Goal: Task Accomplishment & Management: Manage account settings

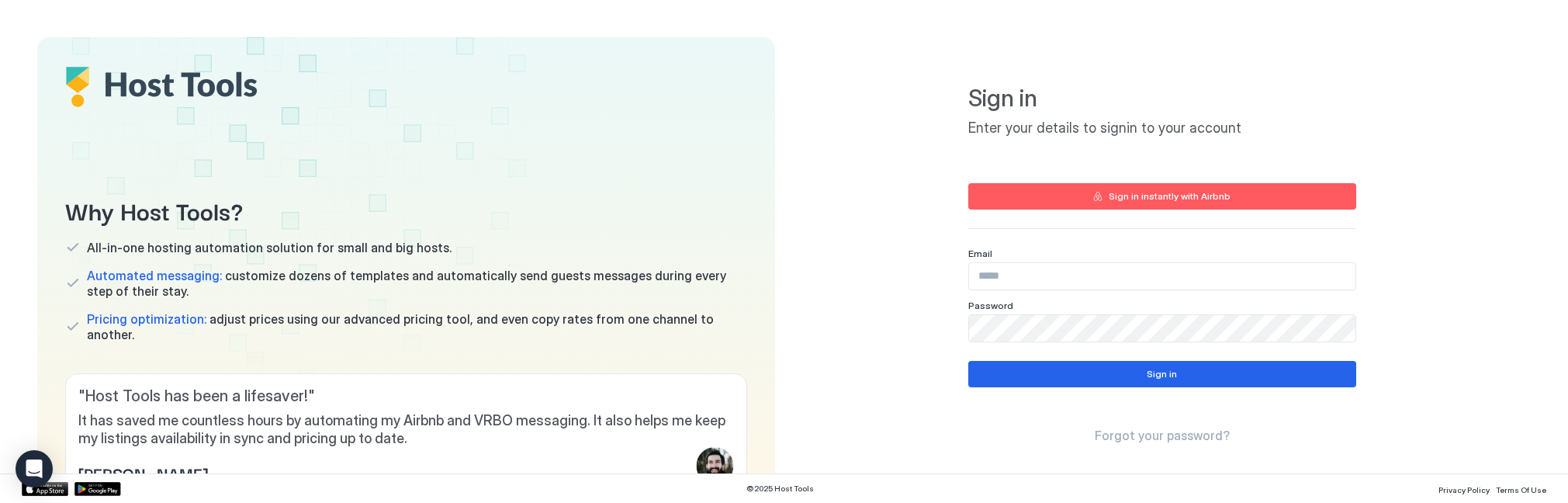
type input "**********"
click at [1150, 197] on div "Sign in instantly with Airbnb" at bounding box center [1169, 196] width 122 height 14
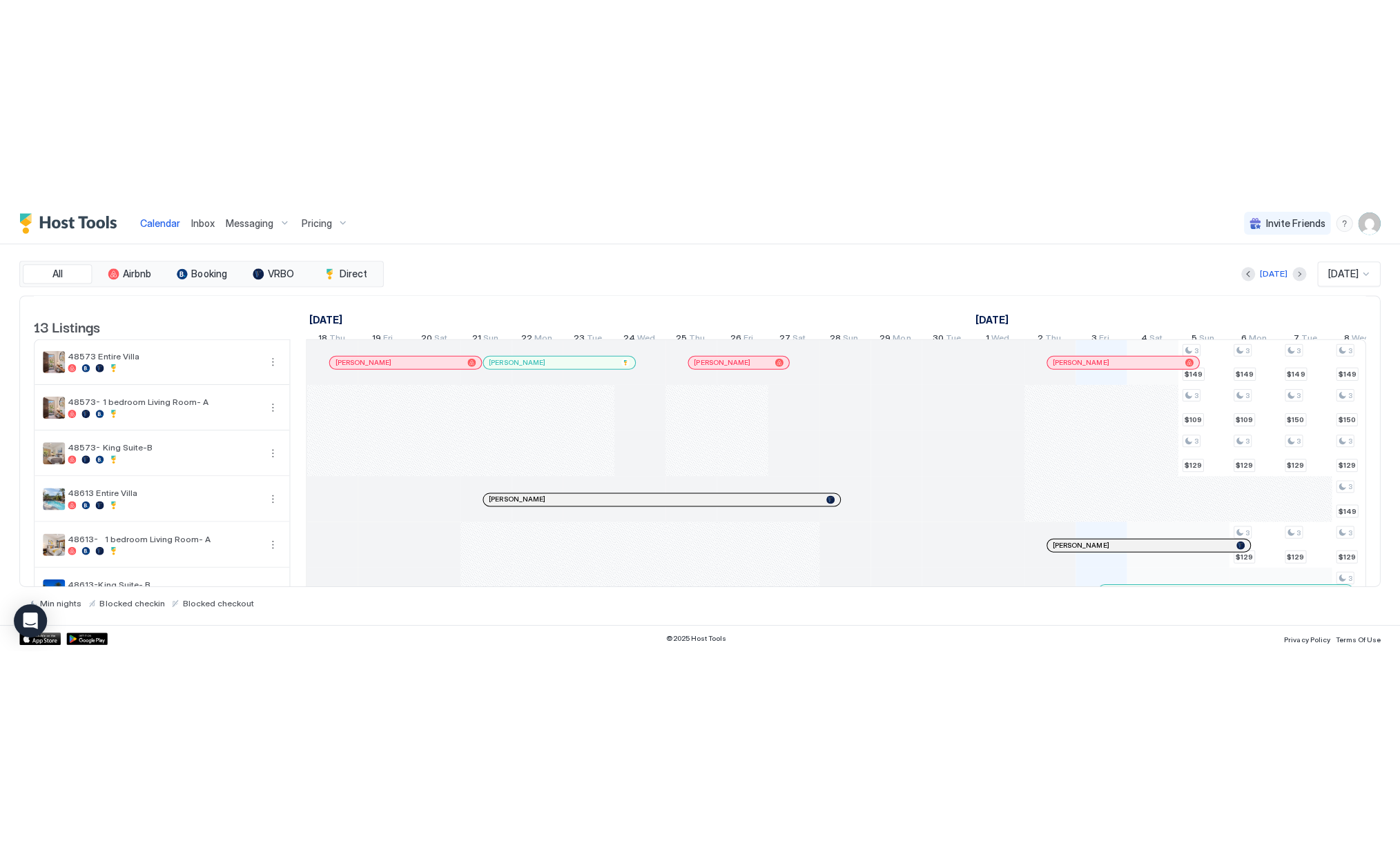
scroll to position [0, 767]
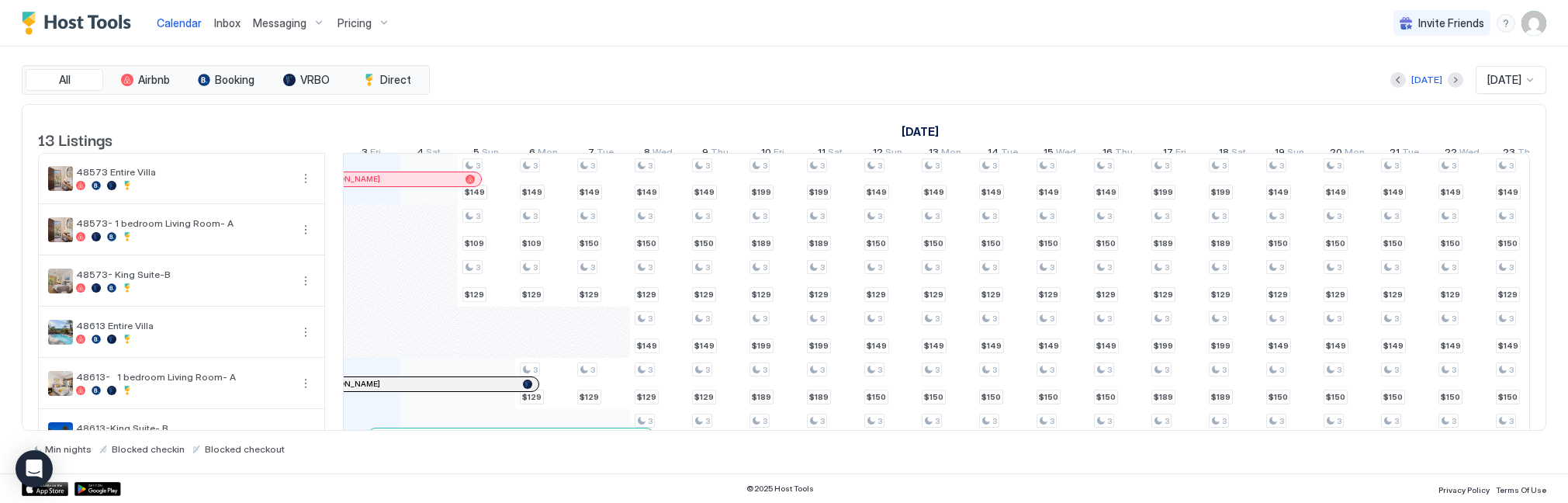
click at [1525, 23] on img "User profile" at bounding box center [1533, 23] width 25 height 25
click at [1481, 89] on div "Settings" at bounding box center [1446, 87] width 197 height 27
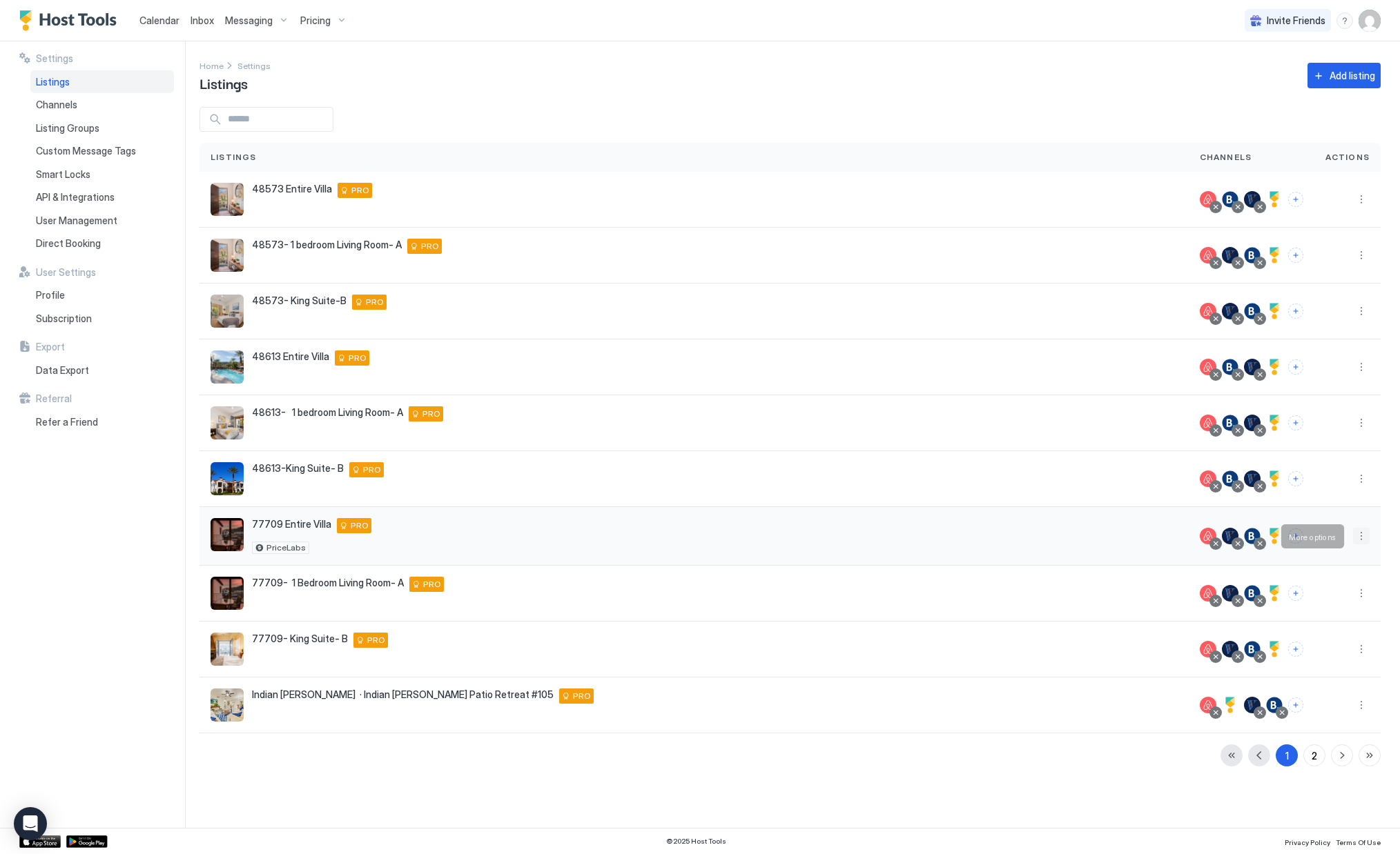
click at [1361, 447] on button "More options" at bounding box center [1361, 536] width 16 height 16
click at [1348, 447] on span "Listing Settings" at bounding box center [1330, 600] width 62 height 10
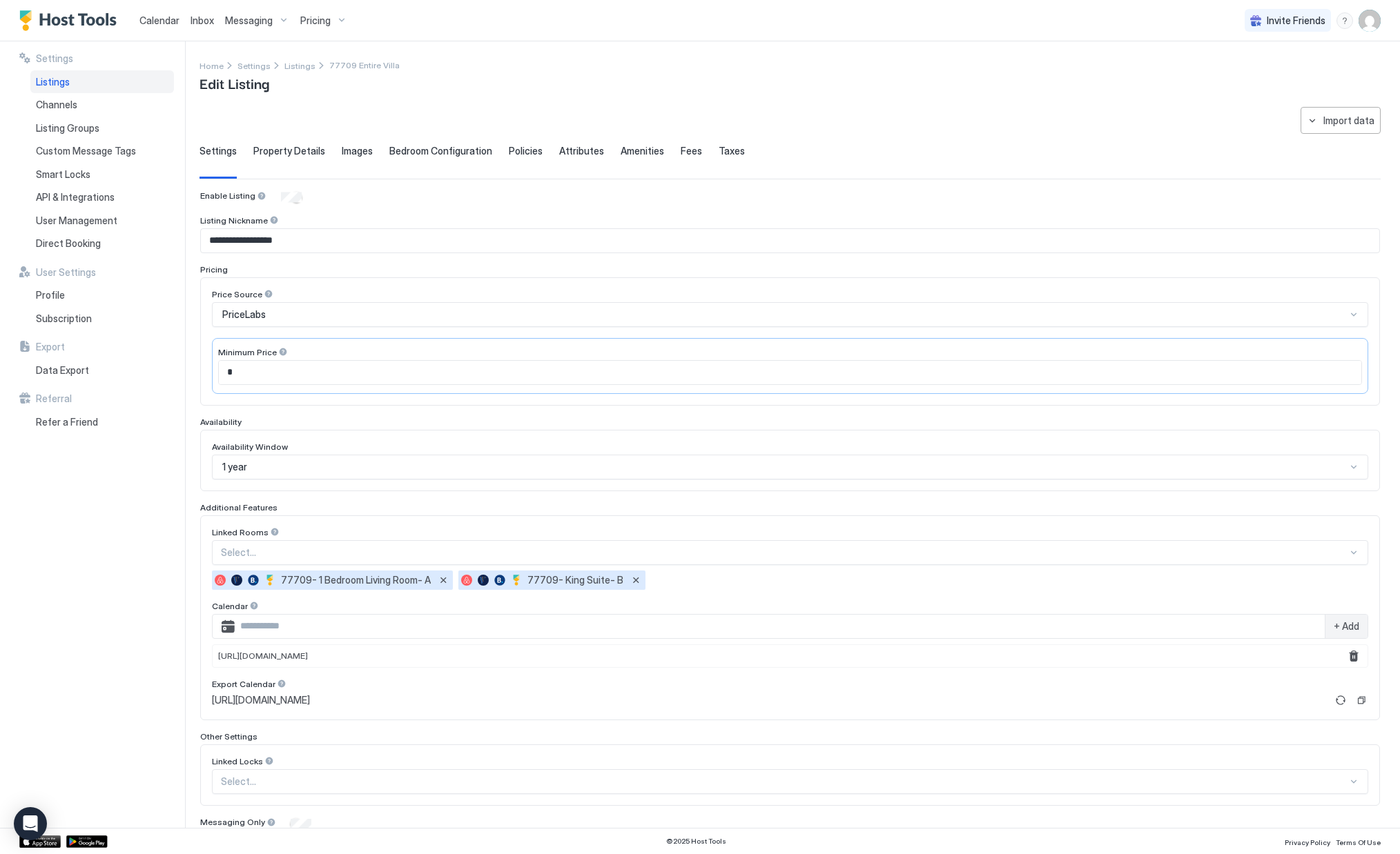
click at [346, 147] on span "Images" at bounding box center [356, 151] width 31 height 12
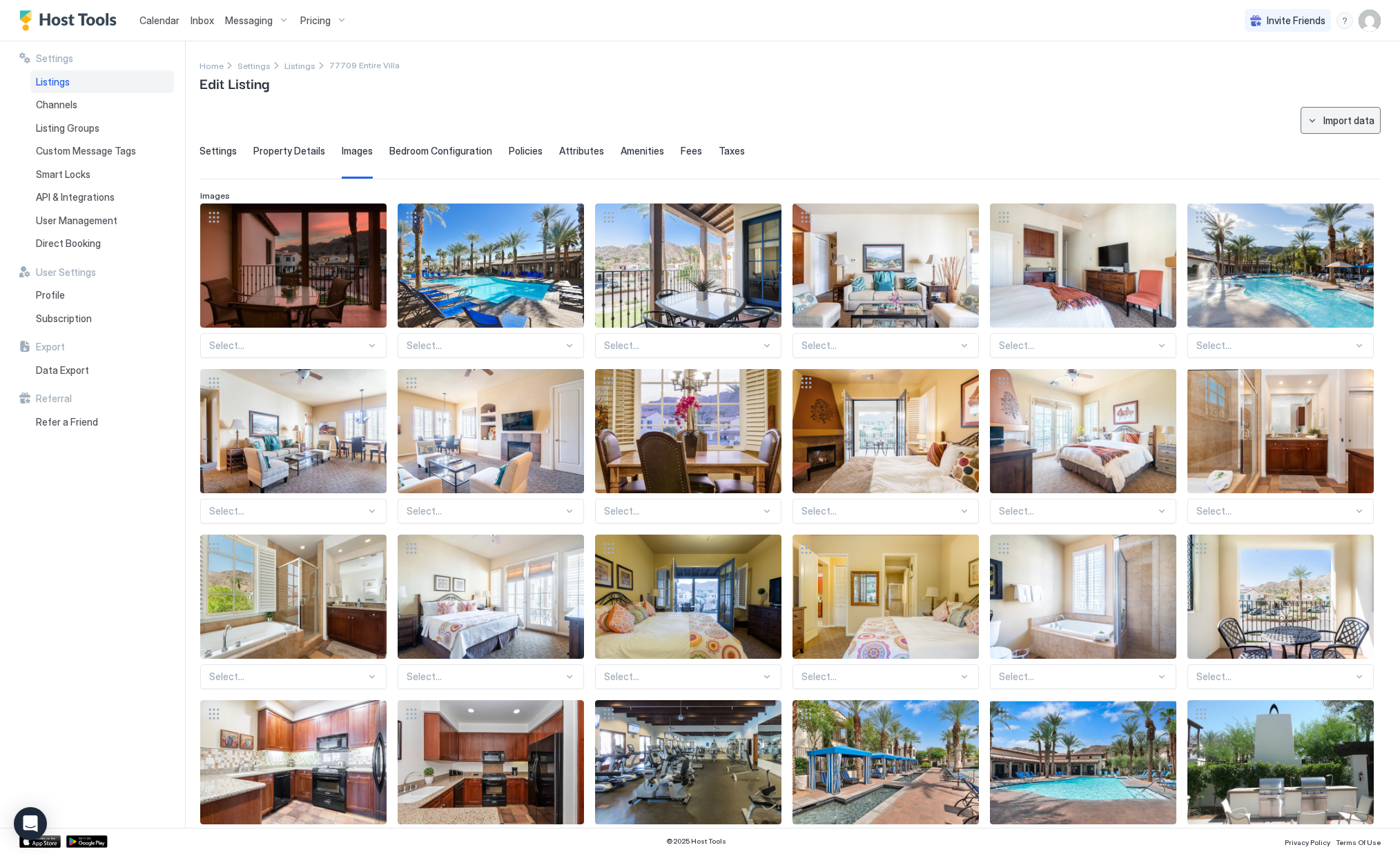
click at [1323, 123] on button "Import data" at bounding box center [1340, 120] width 80 height 27
click at [1330, 141] on div "Airbnb" at bounding box center [1346, 146] width 42 height 12
type input "**********"
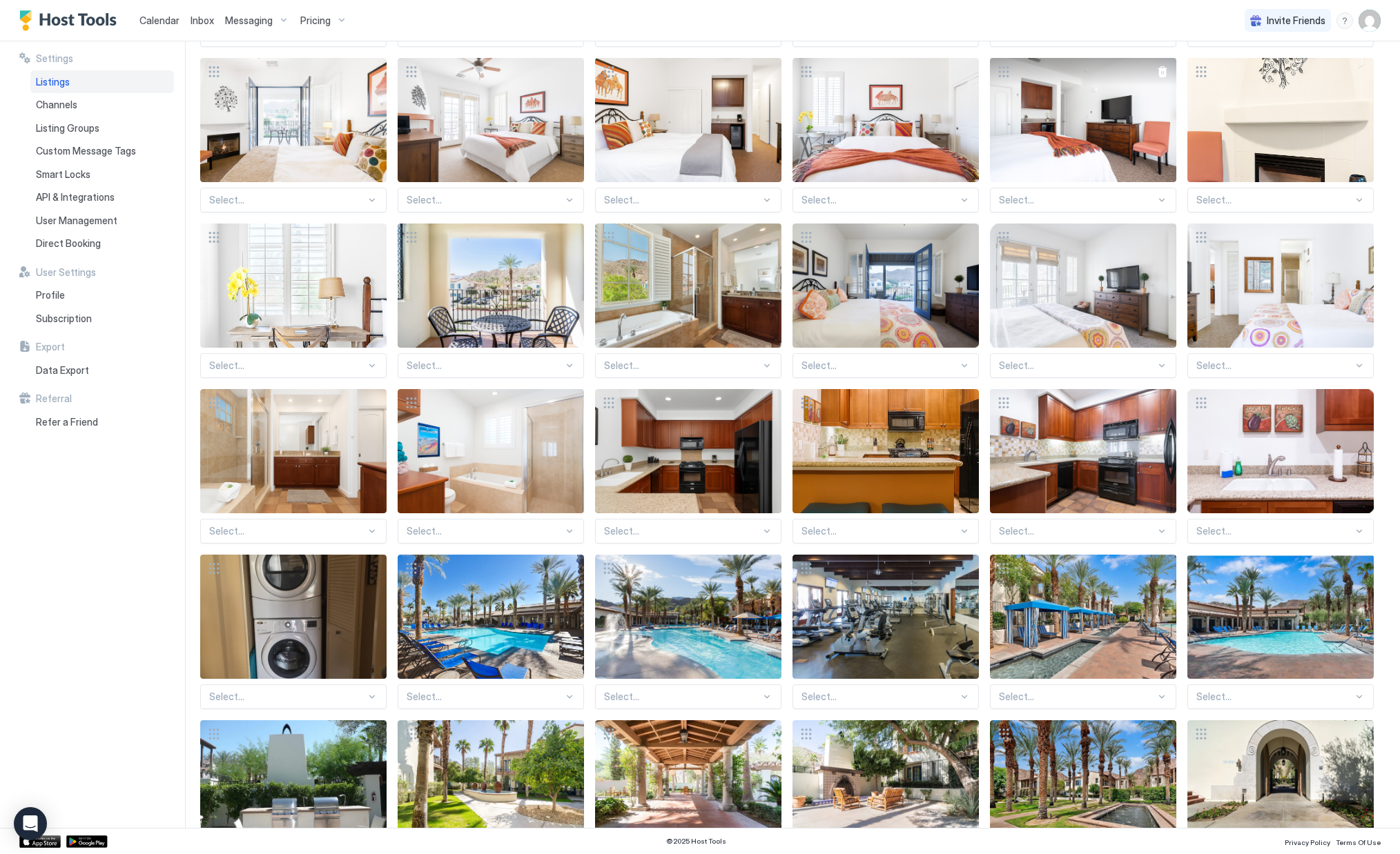
scroll to position [577, 0]
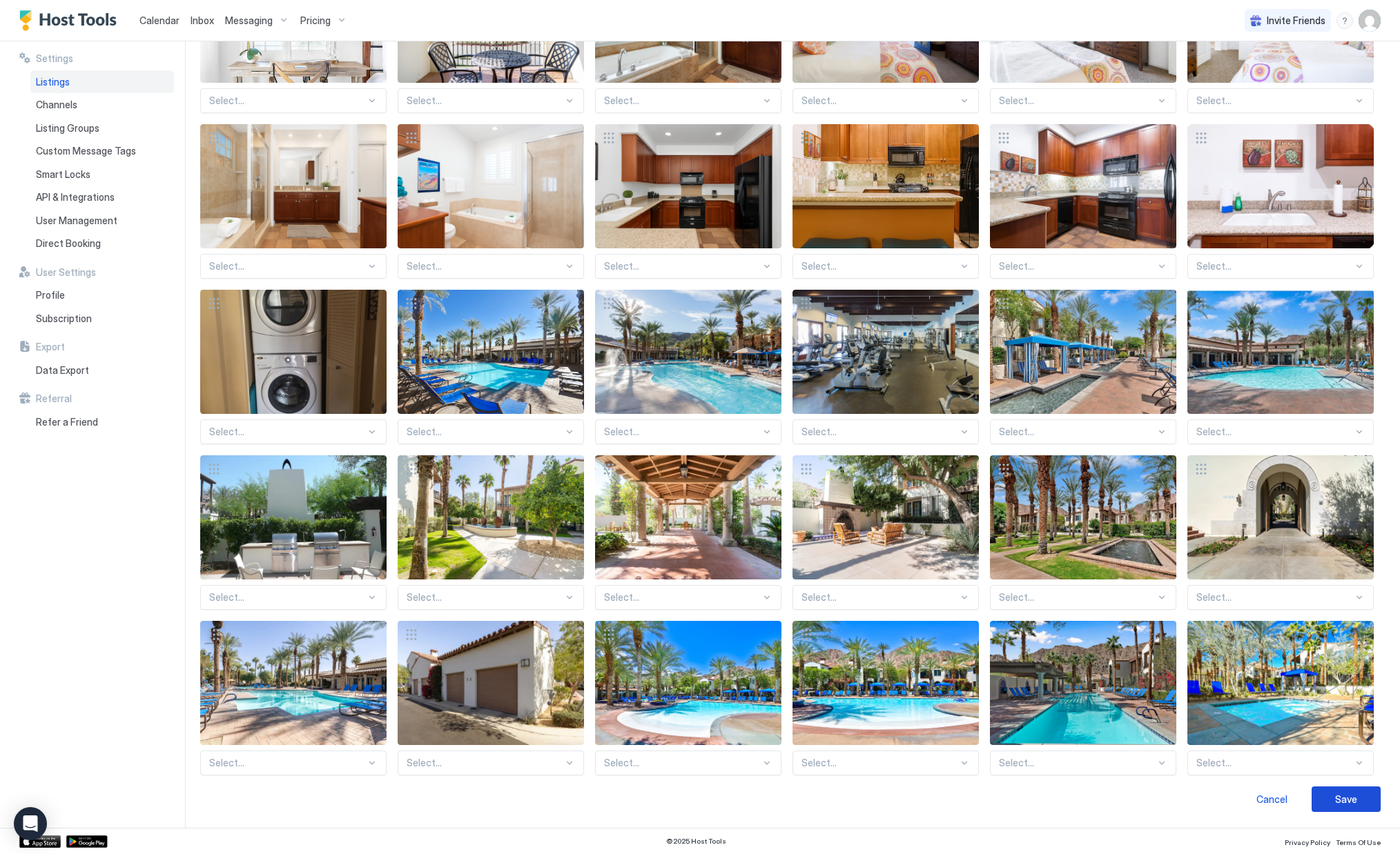
click at [1328, 447] on button "Save" at bounding box center [1345, 800] width 69 height 26
click at [1330, 447] on button "Save" at bounding box center [1345, 800] width 69 height 26
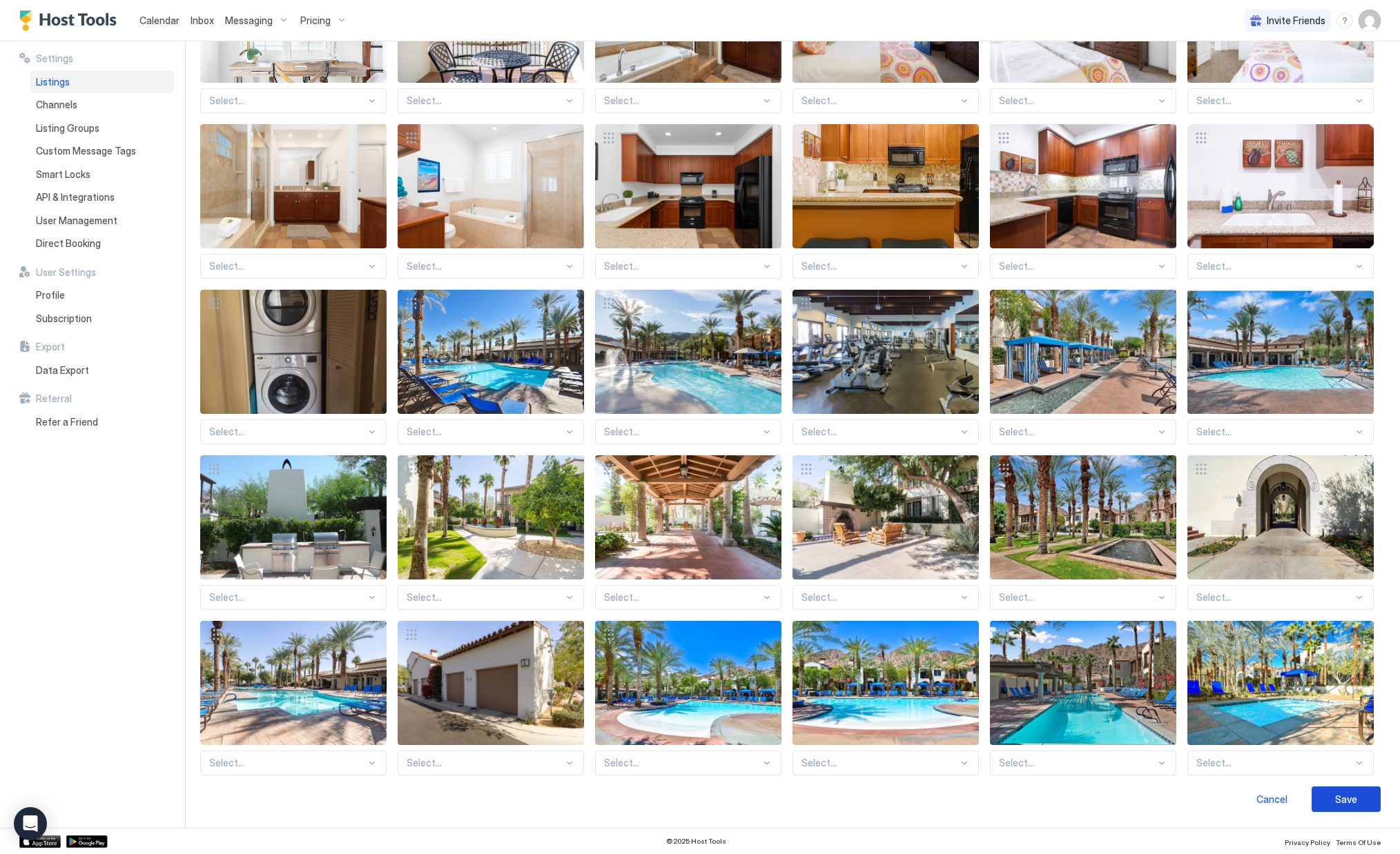
click at [1330, 447] on button "Save" at bounding box center [1345, 800] width 69 height 26
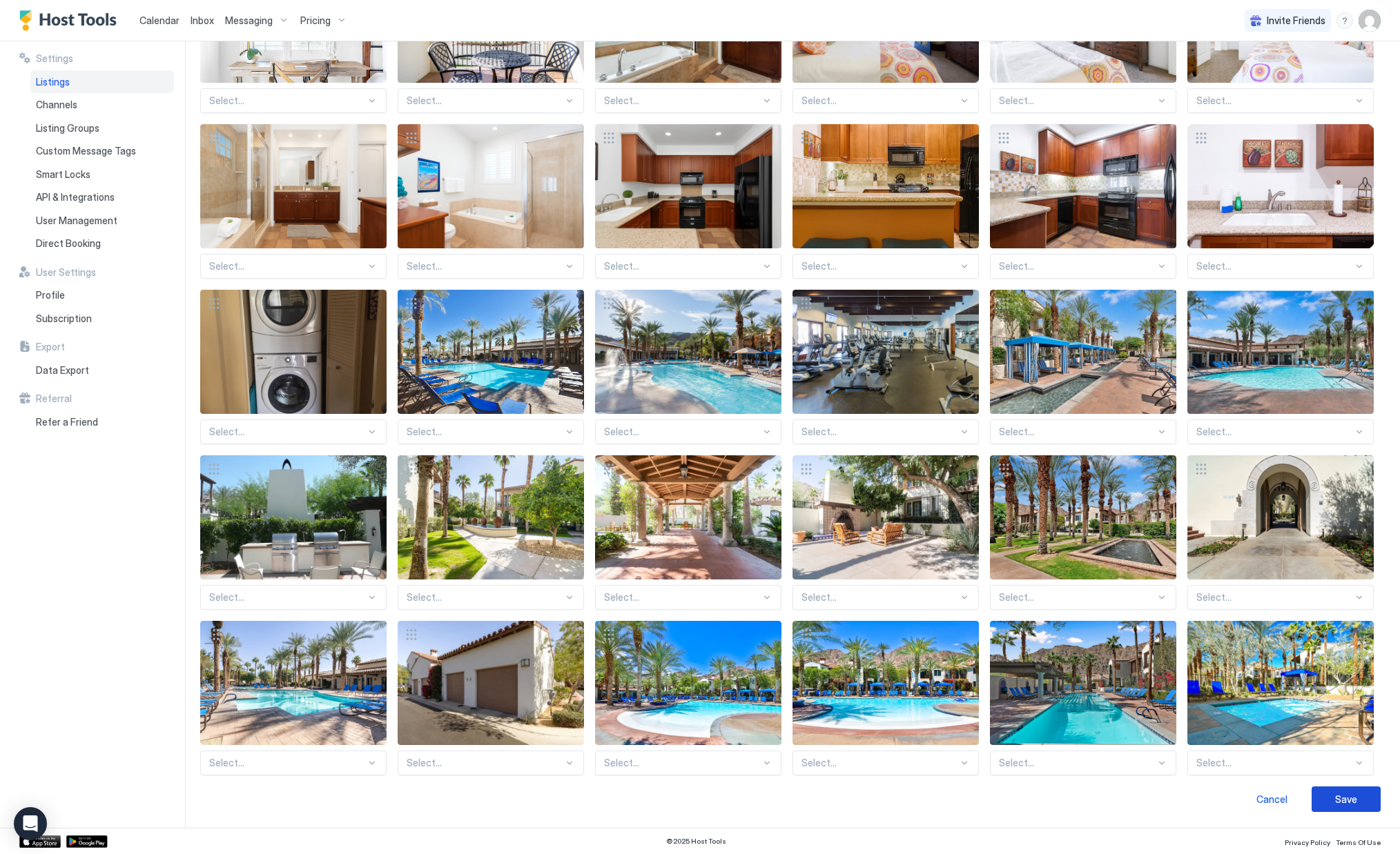
click at [1330, 447] on button "Save" at bounding box center [1345, 800] width 69 height 26
click at [1333, 447] on button "Save" at bounding box center [1345, 800] width 69 height 26
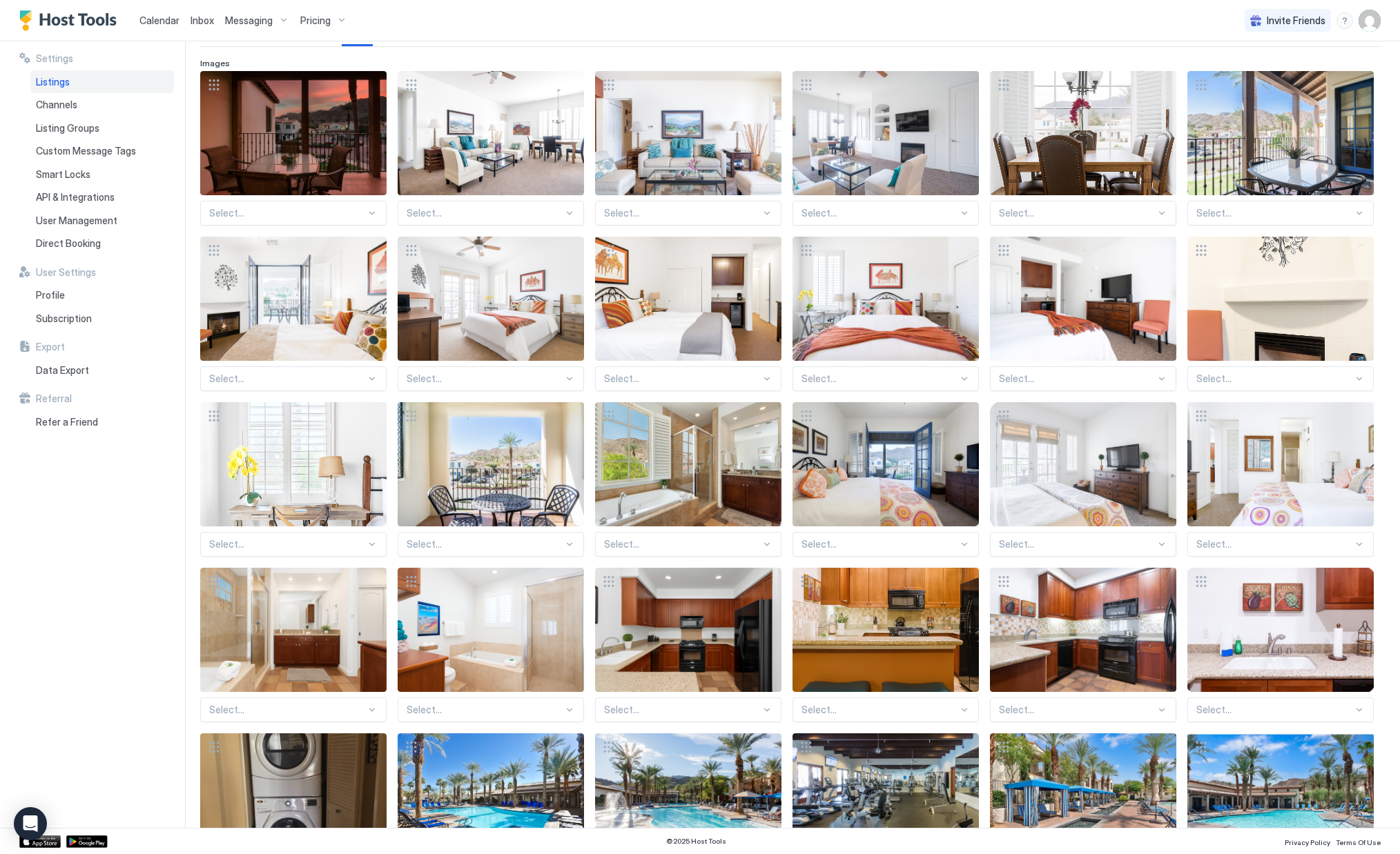
scroll to position [0, 0]
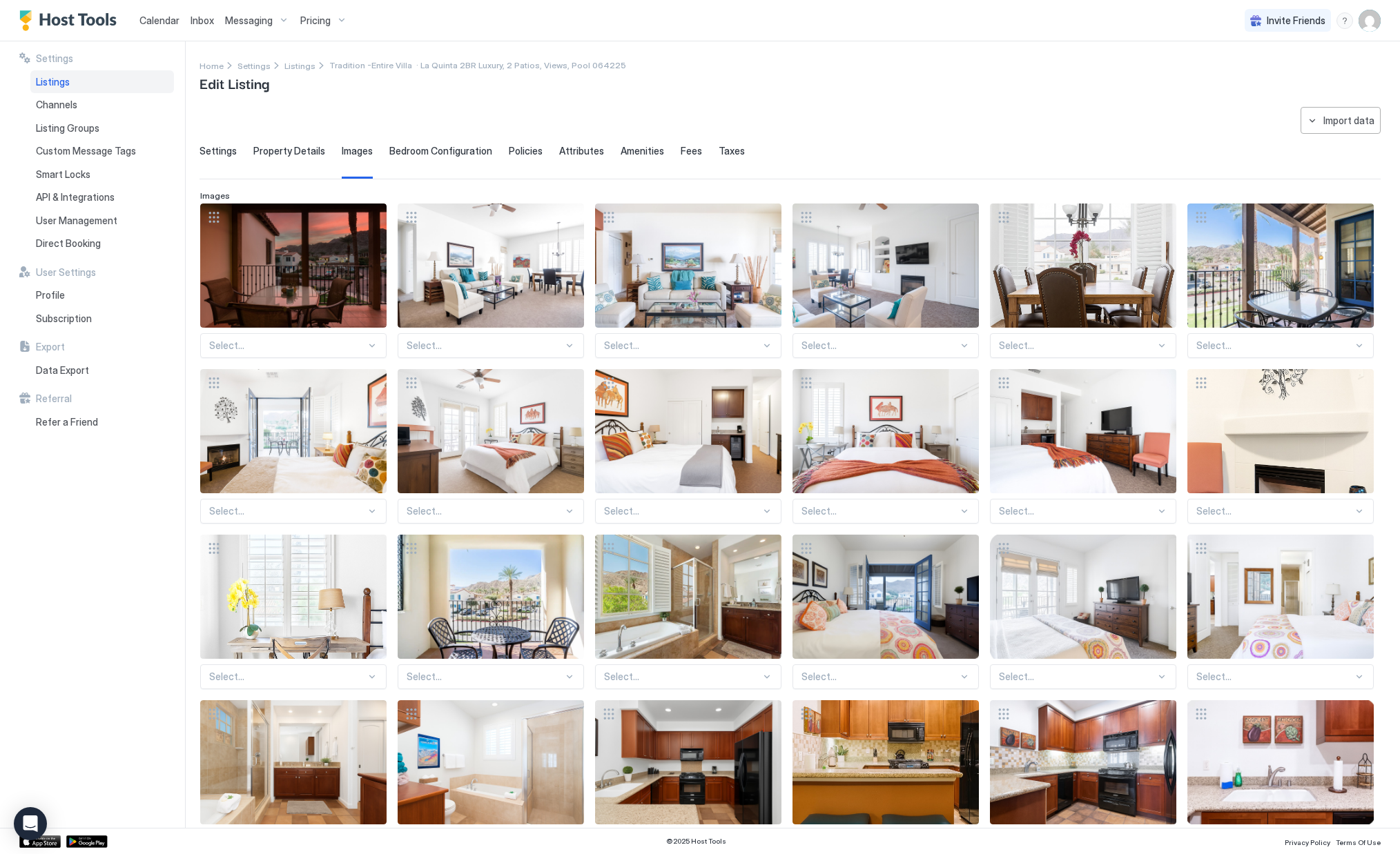
click at [269, 151] on span "Property Details" at bounding box center [289, 151] width 72 height 12
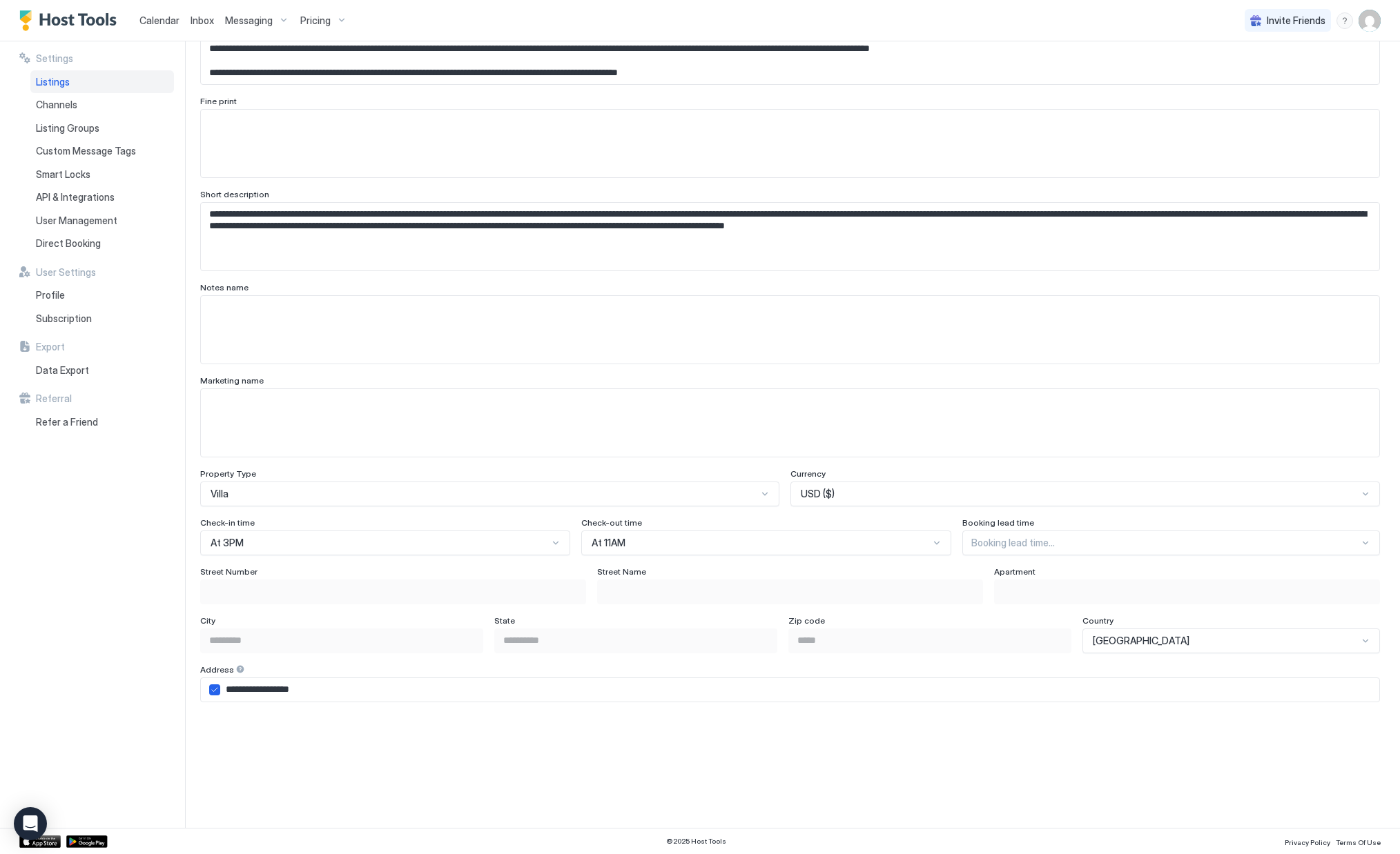
scroll to position [940, 0]
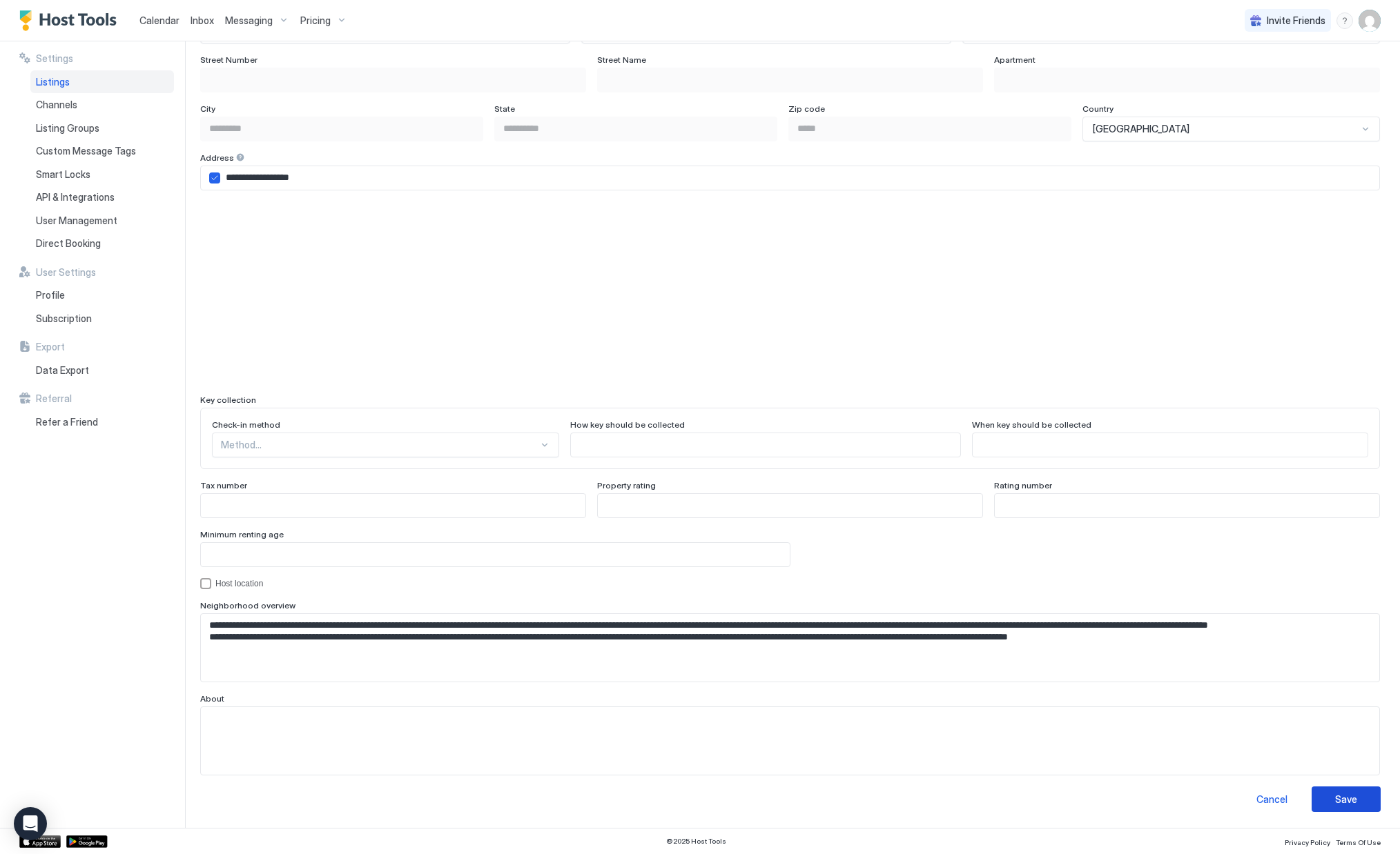
click at [1345, 447] on div "Save" at bounding box center [1345, 800] width 22 height 14
click at [1346, 447] on div "Save" at bounding box center [1345, 800] width 22 height 14
